Goal: Find specific page/section: Find specific page/section

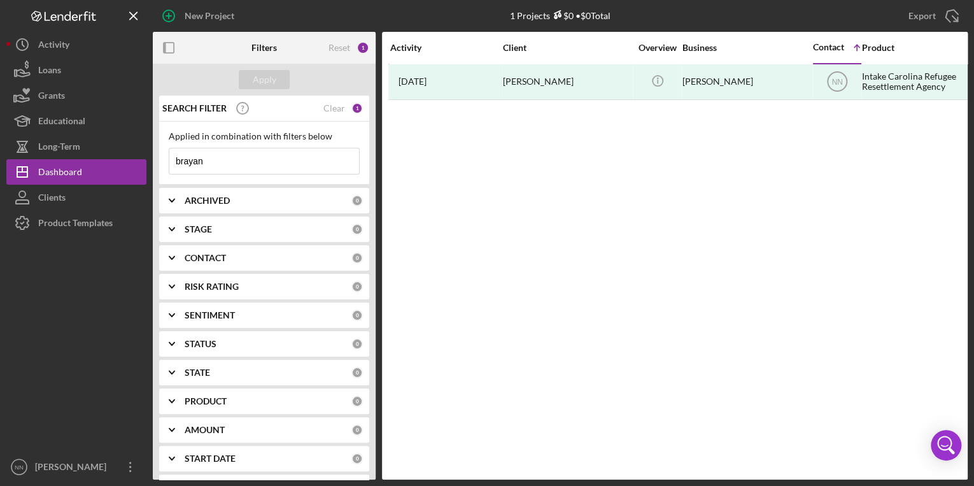
drag, startPoint x: 258, startPoint y: 155, endPoint x: 151, endPoint y: 160, distance: 106.4
click at [151, 160] on div "New Project 1 Projects $0 • $0 Total brayan Export Icon/Export Filters Reset 1 …" at bounding box center [486, 239] width 961 height 479
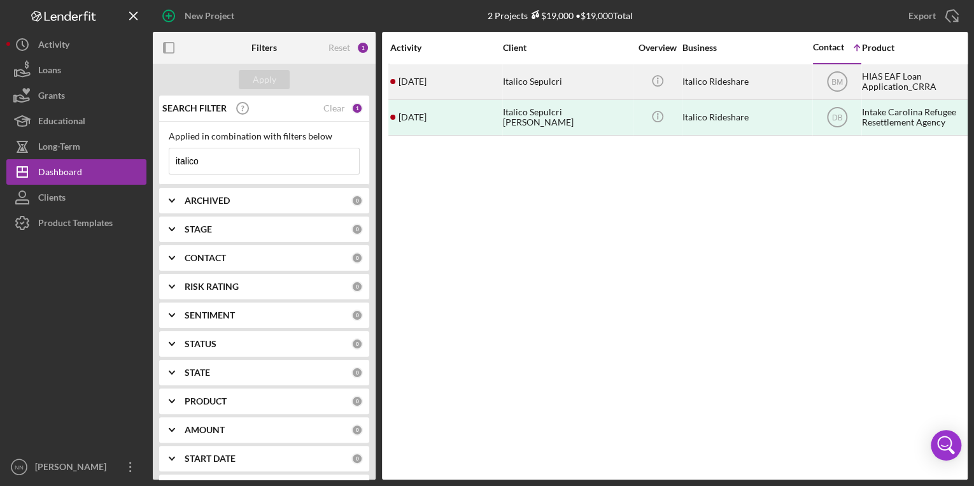
type input "italico"
click at [505, 87] on div "Italico Sepulcri" at bounding box center [566, 82] width 127 height 34
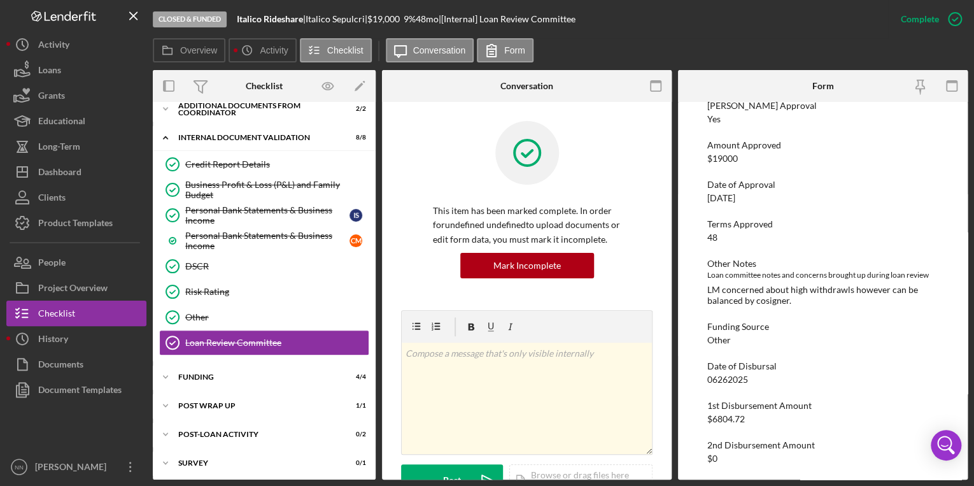
scroll to position [233, 0]
